Goal: Entertainment & Leisure: Consume media (video, audio)

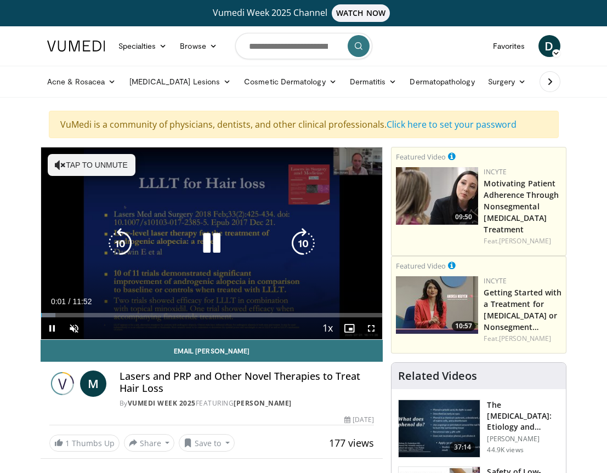
click at [104, 165] on button "Tap to unmute" at bounding box center [92, 165] width 88 height 22
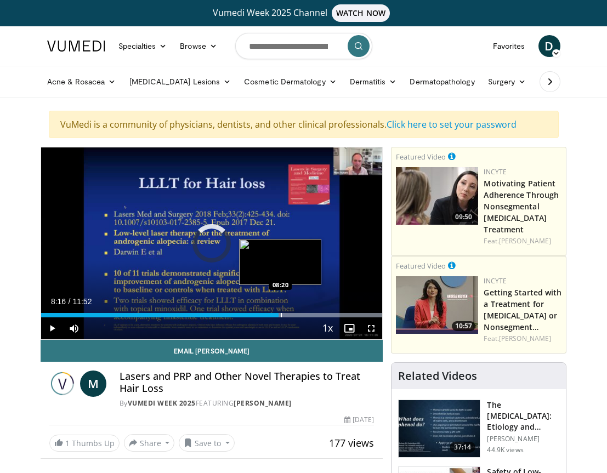
drag, startPoint x: 278, startPoint y: 317, endPoint x: 287, endPoint y: 317, distance: 9.3
click at [282, 317] on div "Progress Bar" at bounding box center [281, 315] width 1 height 4
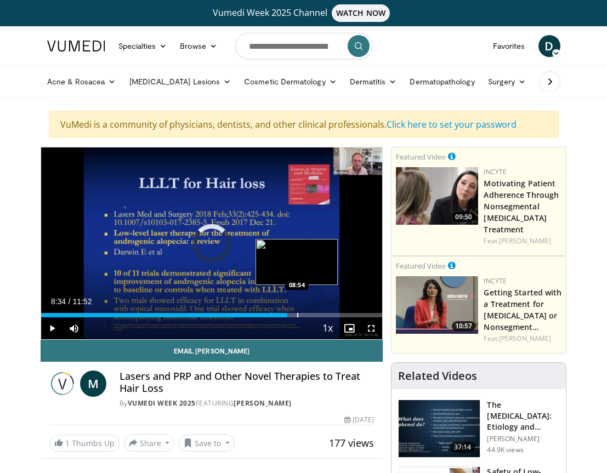
drag, startPoint x: 287, startPoint y: 317, endPoint x: 302, endPoint y: 317, distance: 14.8
click at [298, 317] on div "Progress Bar" at bounding box center [297, 315] width 1 height 4
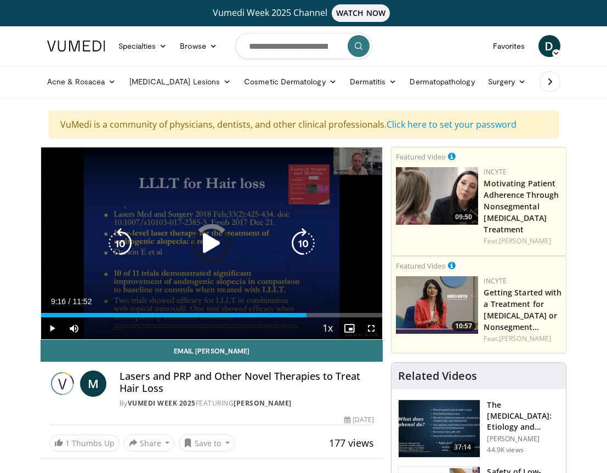
drag, startPoint x: 300, startPoint y: 316, endPoint x: 320, endPoint y: 311, distance: 20.0
click at [320, 311] on div "Loaded : 0.00% 09:34 09:35" at bounding box center [212, 312] width 342 height 10
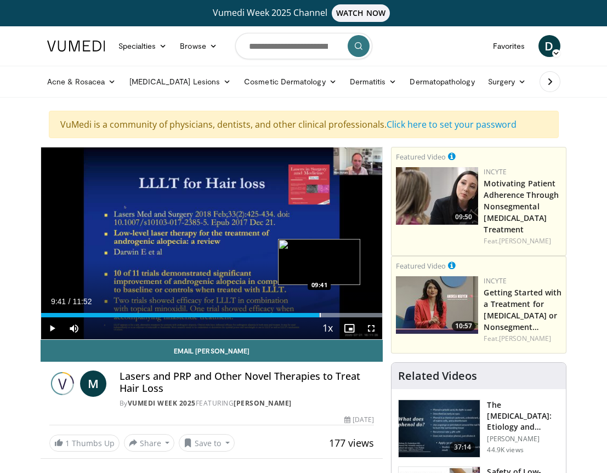
drag, startPoint x: 319, startPoint y: 315, endPoint x: 338, endPoint y: 310, distance: 19.2
click at [338, 310] on div "Loaded : 99.98% 09:41 09:41" at bounding box center [212, 312] width 342 height 10
